Goal: Information Seeking & Learning: Find specific fact

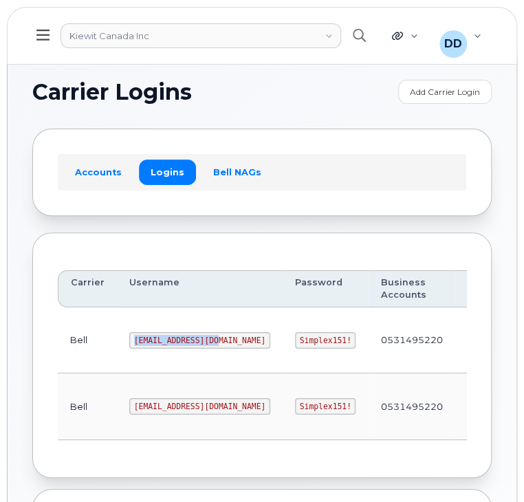
drag, startPoint x: 207, startPoint y: 339, endPoint x: 126, endPoint y: 339, distance: 81.1
click at [129, 339] on code "1PeterK@myserve.ca" at bounding box center [199, 340] width 141 height 16
copy code "1PeterK@myserve.ca"
drag, startPoint x: 296, startPoint y: 339, endPoint x: 246, endPoint y: 339, distance: 50.2
click at [295, 339] on code "Simplex151!" at bounding box center [325, 340] width 61 height 16
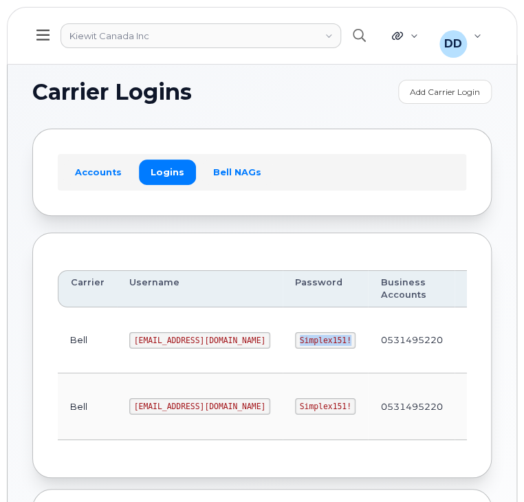
copy code "Simplex151!"
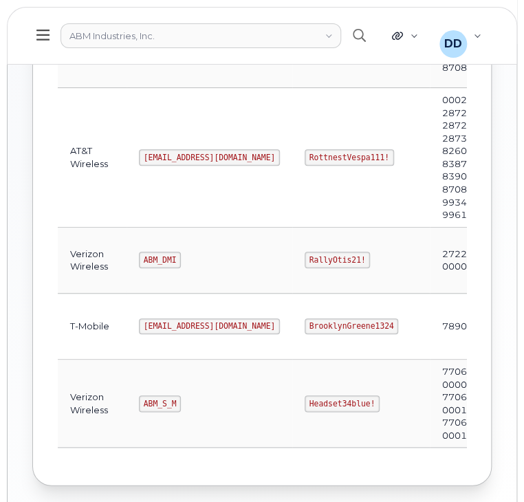
scroll to position [368, 0]
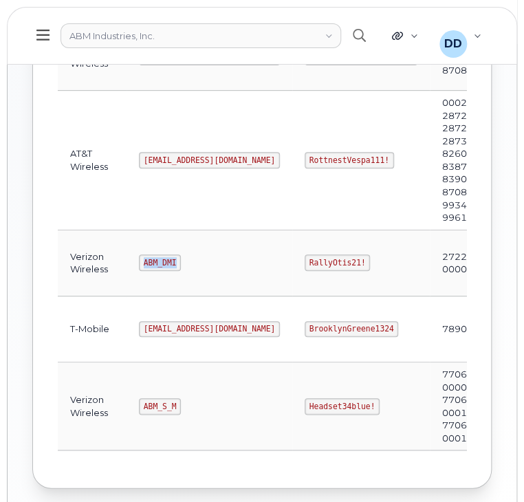
drag, startPoint x: 174, startPoint y: 259, endPoint x: 135, endPoint y: 258, distance: 38.5
click at [135, 258] on td "ABM_DMI" at bounding box center [209, 263] width 166 height 66
copy code "ABM_DMI"
drag, startPoint x: 310, startPoint y: 259, endPoint x: 258, endPoint y: 262, distance: 51.6
click at [304, 262] on code "RallyOtis21!" at bounding box center [336, 262] width 65 height 16
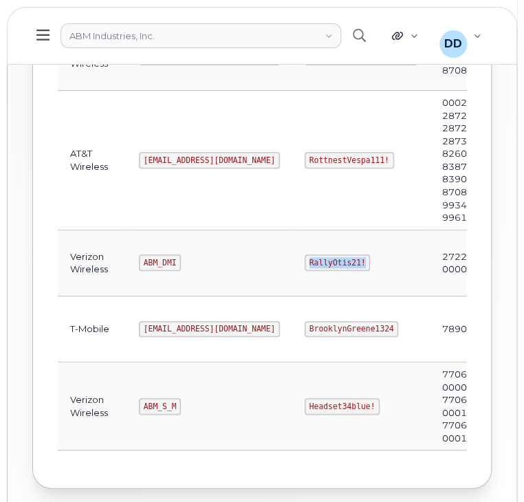
copy code "RallyOtis21!"
drag, startPoint x: 172, startPoint y: 400, endPoint x: 137, endPoint y: 404, distance: 34.6
click at [139, 404] on code "ABM_S_M" at bounding box center [160, 406] width 42 height 16
copy code "ABM_S_M"
drag, startPoint x: 319, startPoint y: 399, endPoint x: 251, endPoint y: 408, distance: 68.6
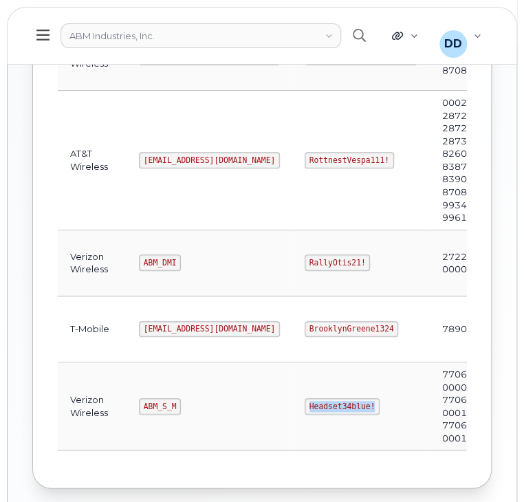
click at [292, 408] on td "Headset34blue!" at bounding box center [360, 406] width 137 height 88
copy code "Headset34blue!"
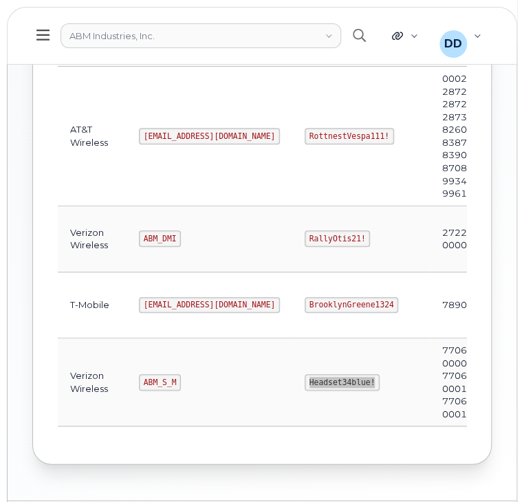
scroll to position [435, 0]
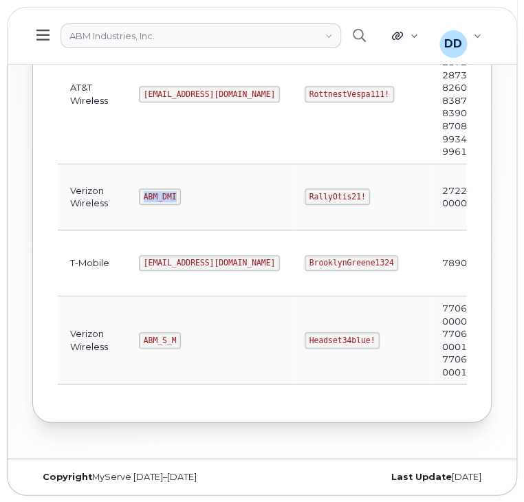
drag, startPoint x: 173, startPoint y: 193, endPoint x: 140, endPoint y: 196, distance: 33.1
click at [140, 195] on code "ABM_DMI" at bounding box center [160, 196] width 42 height 16
copy code "ABM_DMI"
drag, startPoint x: 282, startPoint y: 190, endPoint x: 256, endPoint y: 190, distance: 26.8
click at [304, 190] on code "RallyOtis21!" at bounding box center [336, 196] width 65 height 16
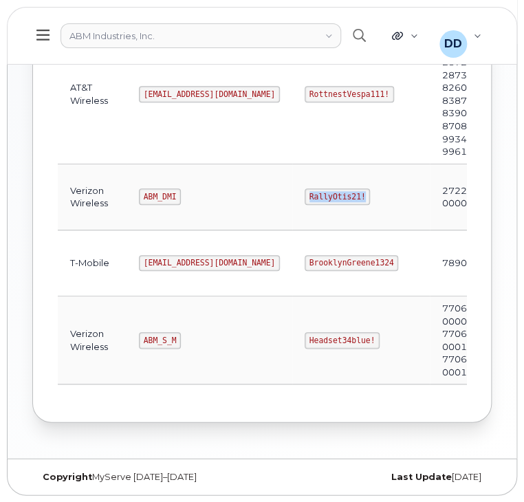
copy code "RallyOtis21!"
